Goal: Find contact information: Find contact information

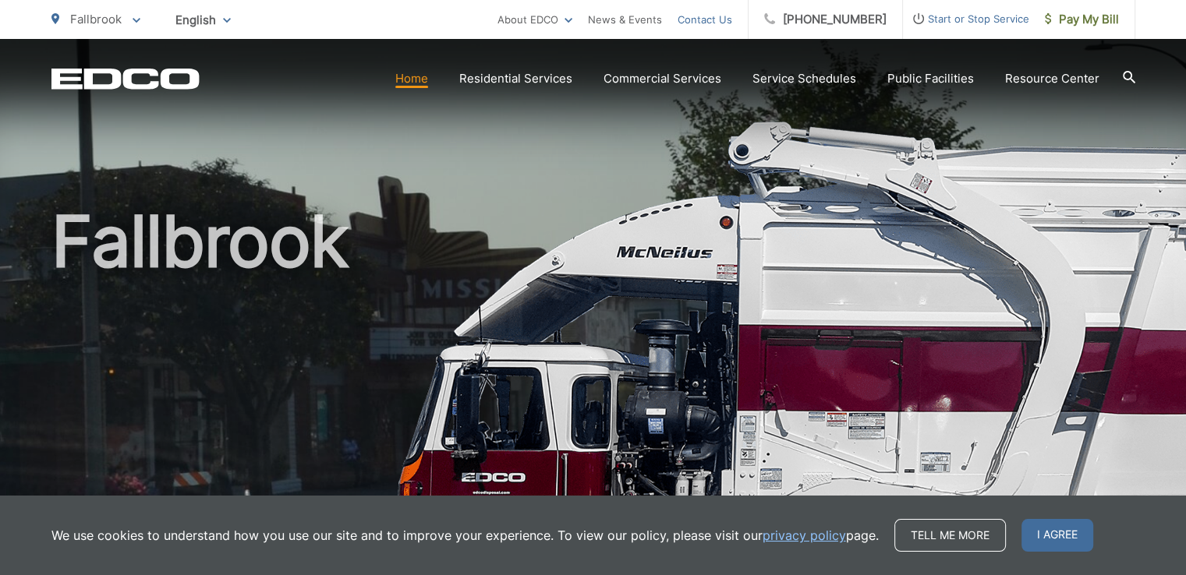
click at [732, 19] on link "Contact Us" at bounding box center [704, 19] width 55 height 19
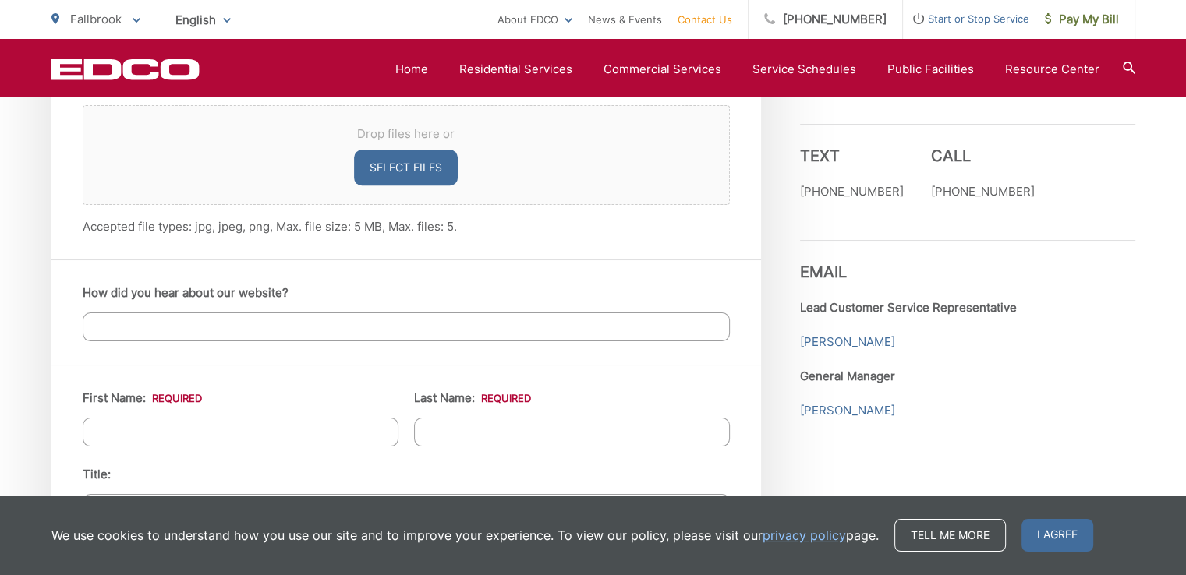
scroll to position [1199, 0]
click at [857, 343] on link "[PERSON_NAME]" at bounding box center [847, 340] width 95 height 19
